Goal: Transaction & Acquisition: Download file/media

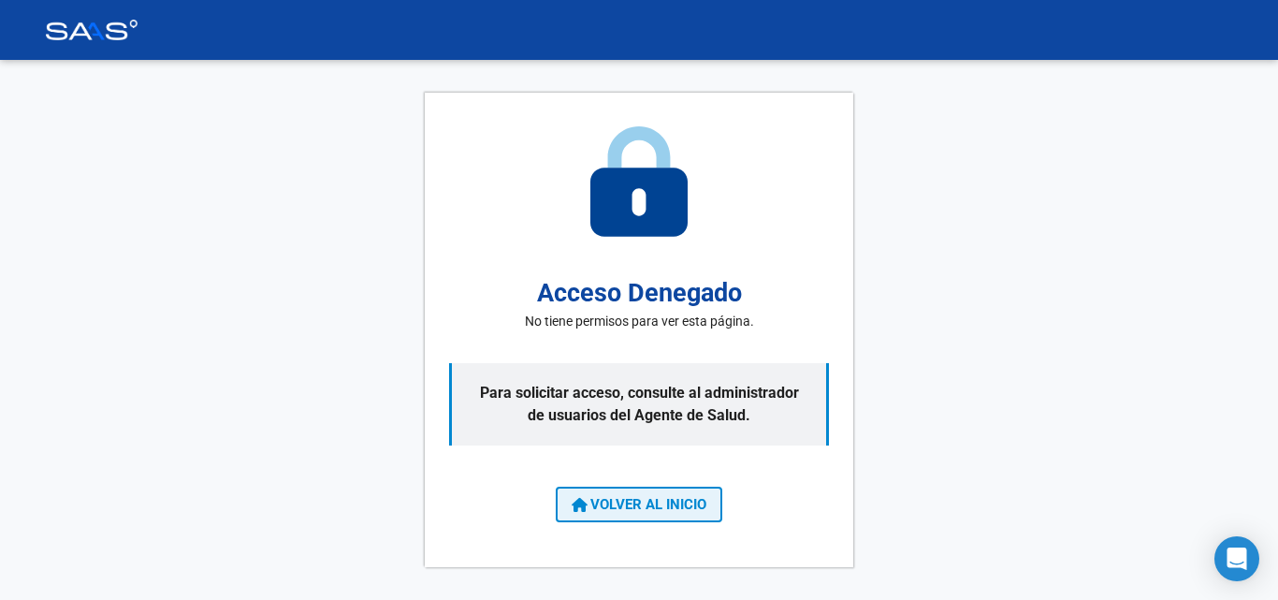
click at [618, 514] on button "VOLVER AL INICIO" at bounding box center [639, 505] width 167 height 36
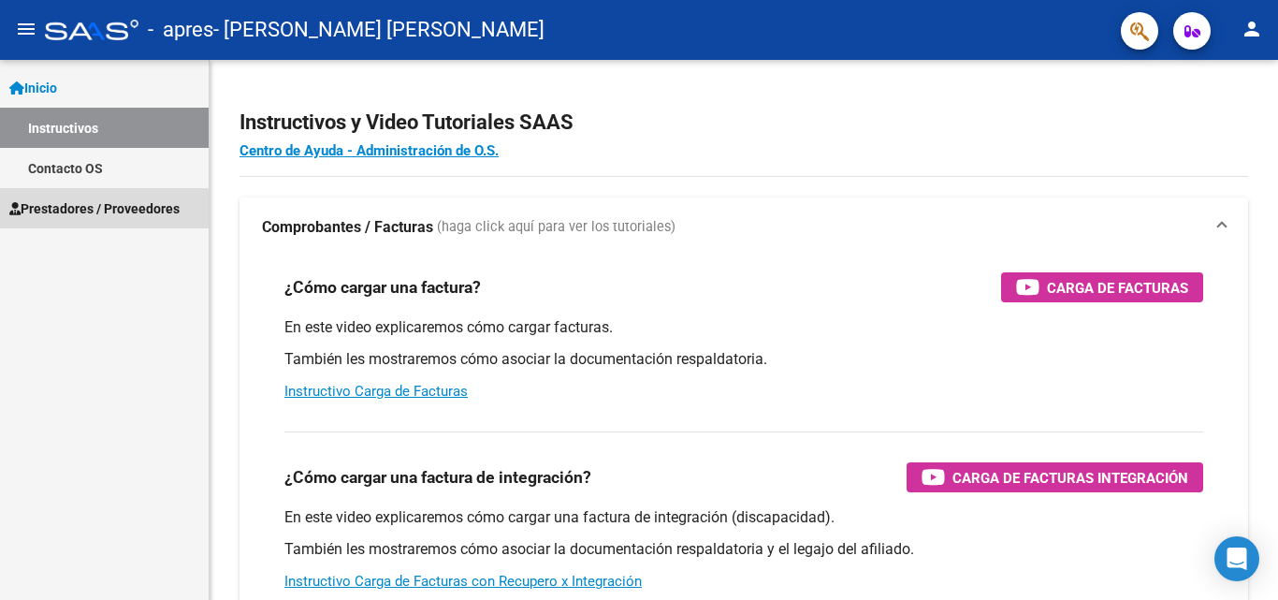
click at [104, 214] on span "Prestadores / Proveedores" at bounding box center [94, 208] width 170 height 21
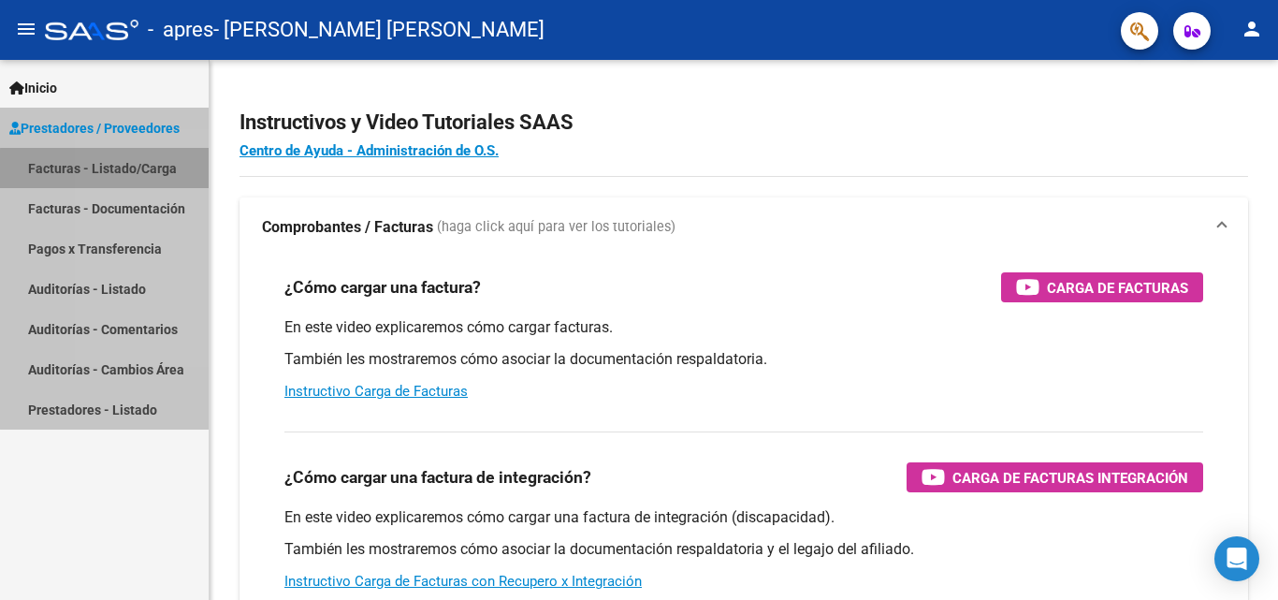
click at [120, 173] on link "Facturas - Listado/Carga" at bounding box center [104, 168] width 209 height 40
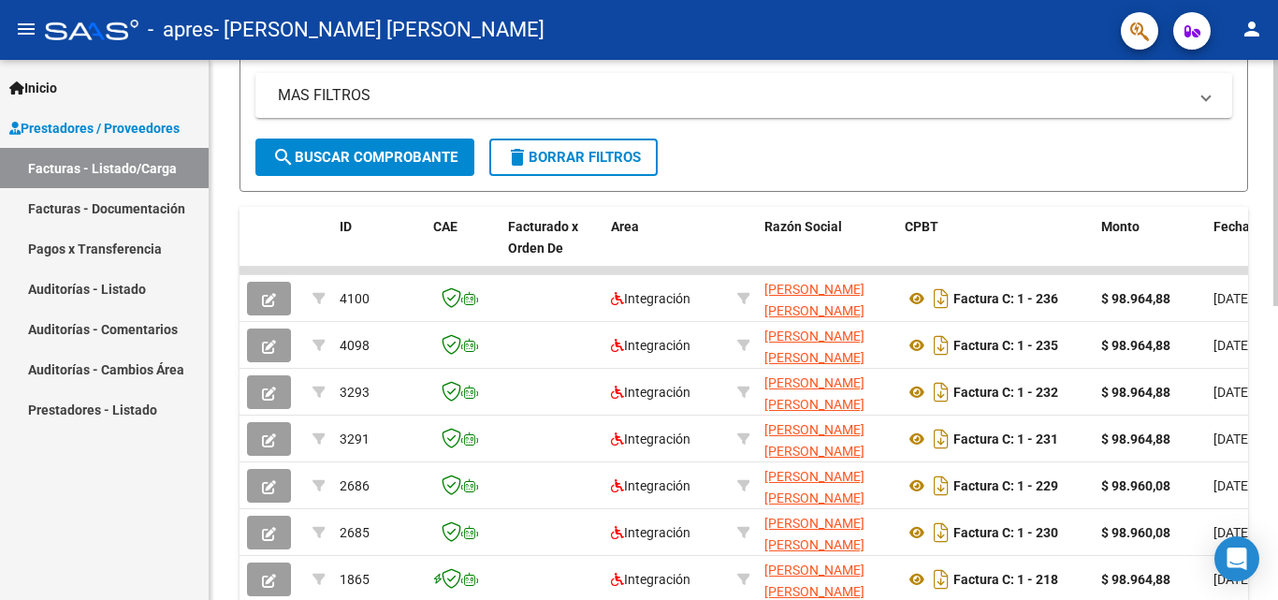
scroll to position [374, 0]
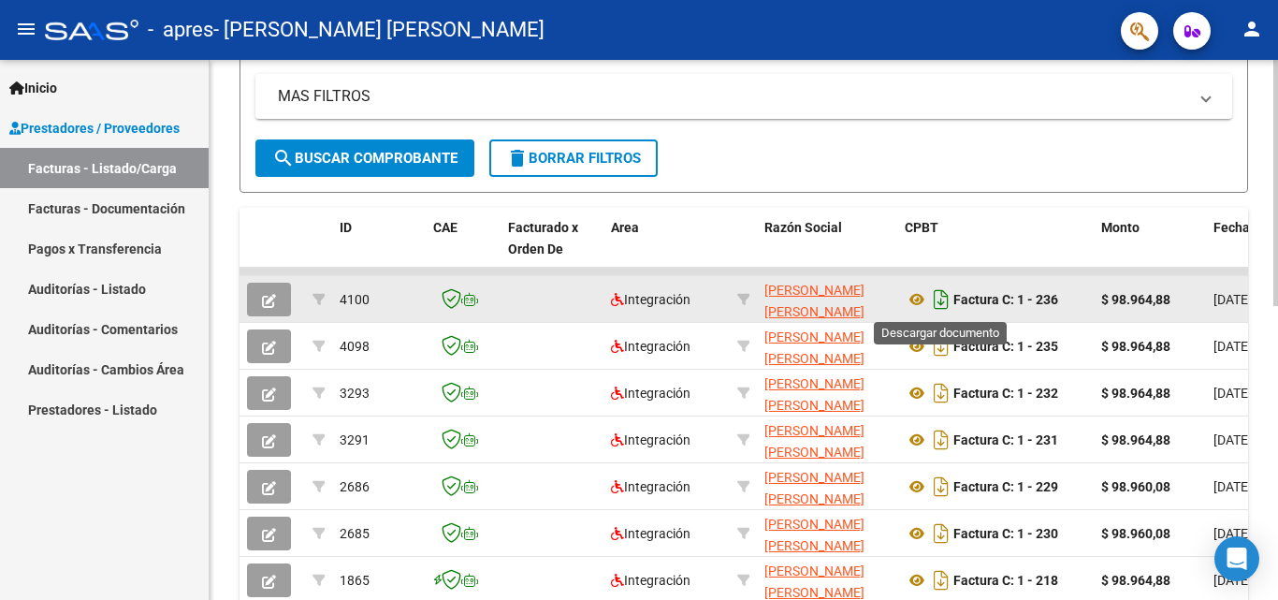
click at [937, 301] on icon "Descargar documento" at bounding box center [941, 299] width 24 height 30
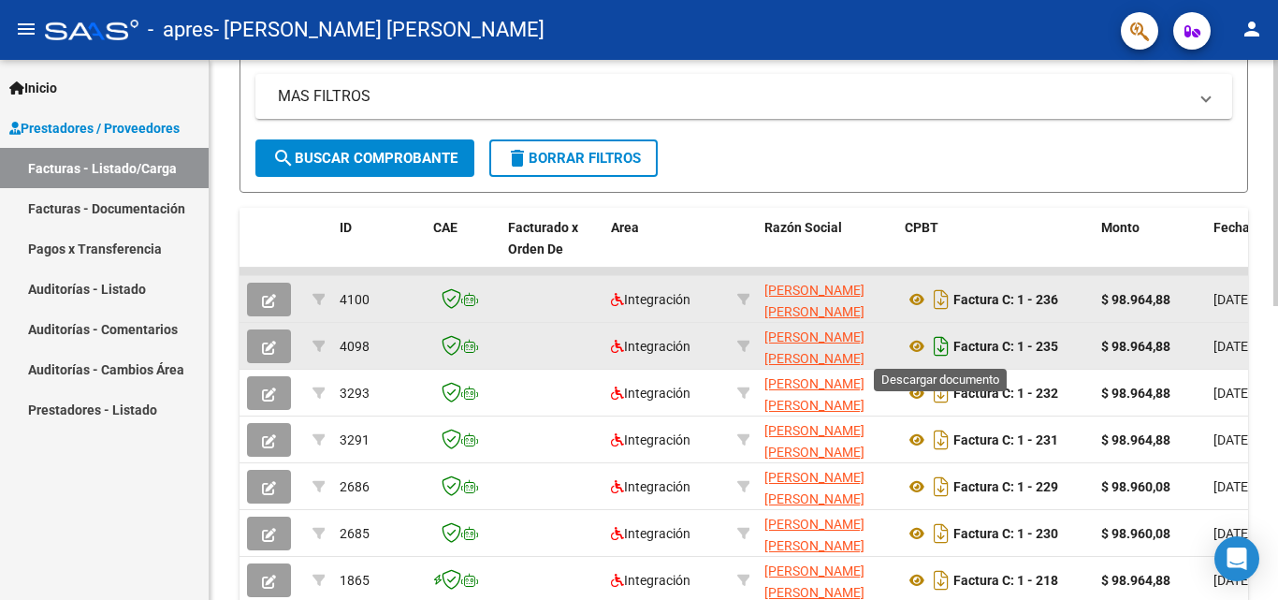
click at [941, 352] on icon "Descargar documento" at bounding box center [941, 346] width 24 height 30
